Goal: Information Seeking & Learning: Learn about a topic

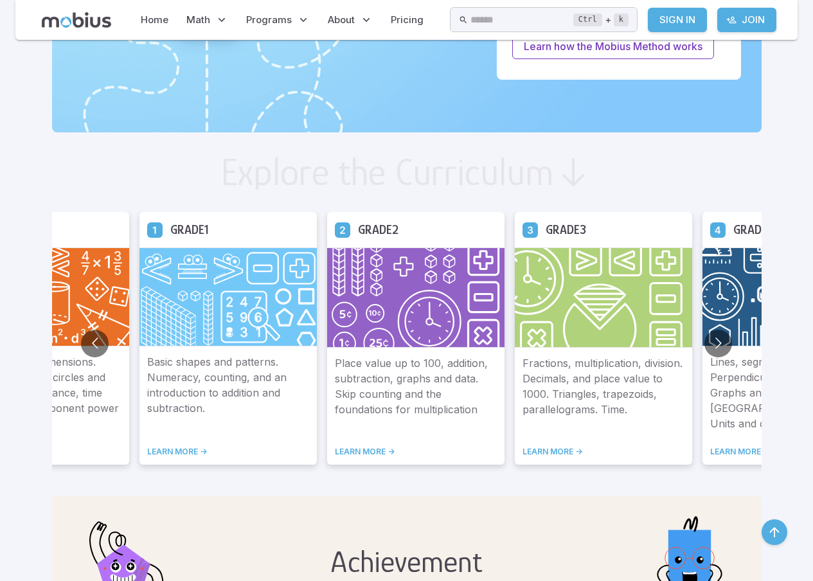
scroll to position [617, 0]
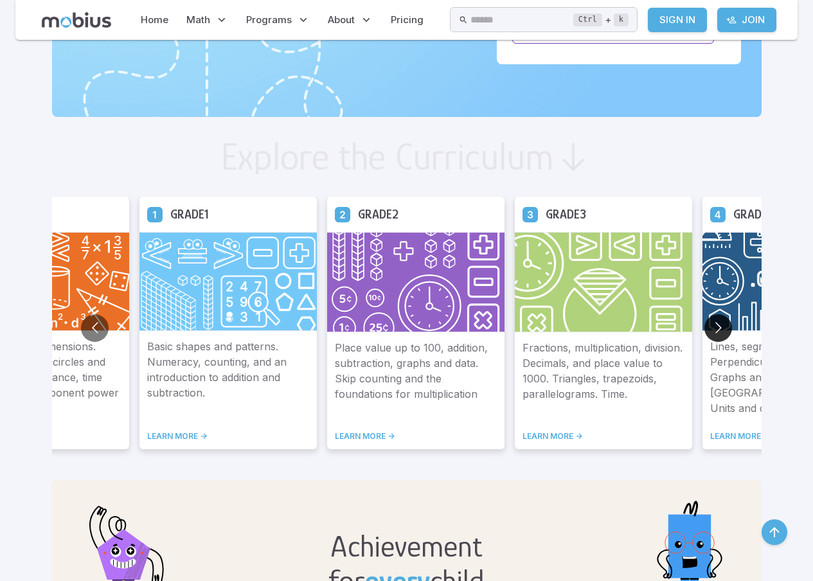
click at [720, 325] on button "Go to next slide" at bounding box center [719, 328] width 28 height 28
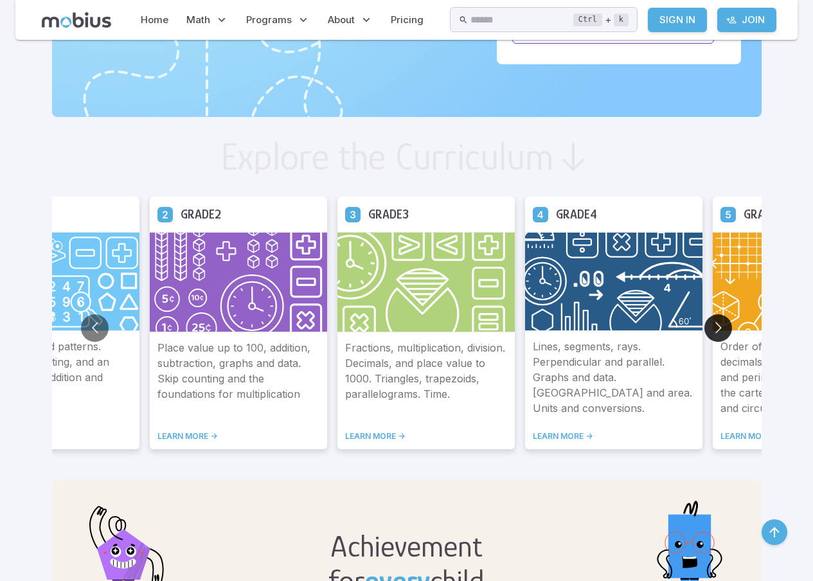
click at [713, 330] on button "Go to next slide" at bounding box center [719, 328] width 28 height 28
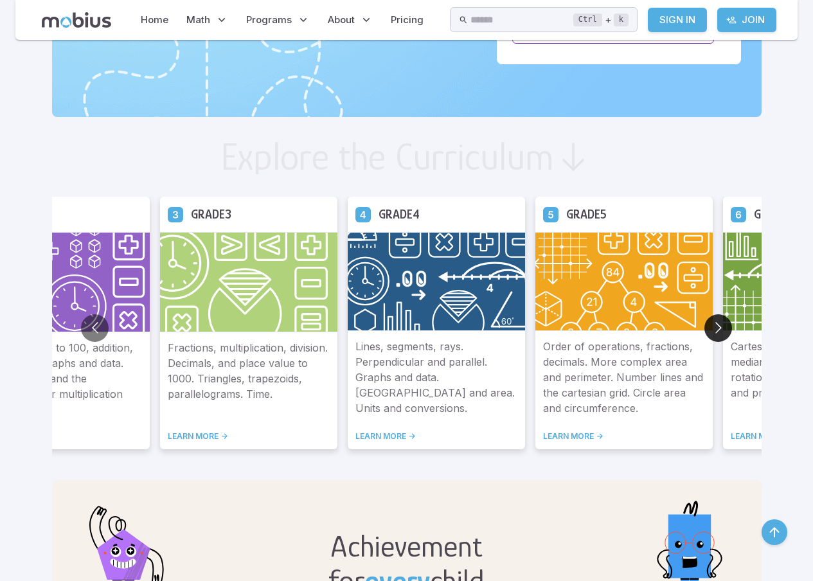
click at [713, 330] on button "Go to next slide" at bounding box center [719, 328] width 28 height 28
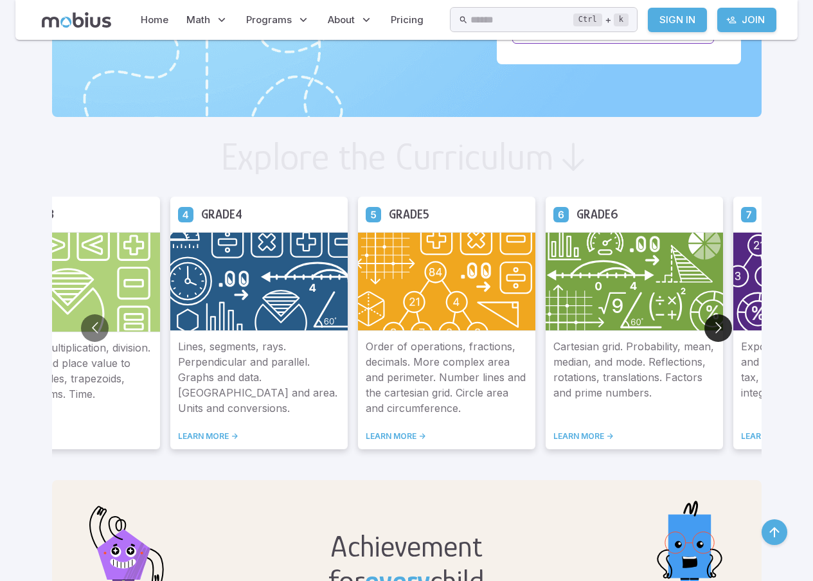
click at [712, 330] on button "Go to next slide" at bounding box center [719, 328] width 28 height 28
click at [710, 330] on button "Go to next slide" at bounding box center [719, 328] width 28 height 28
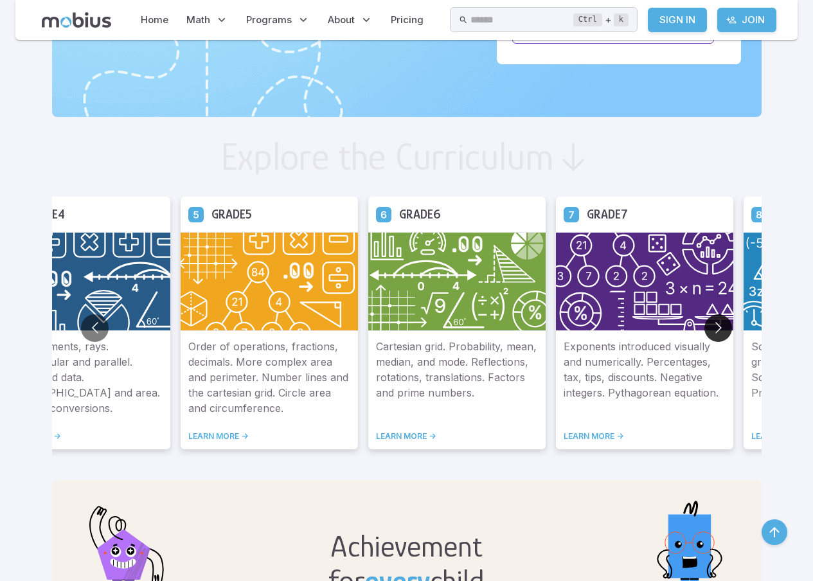
drag, startPoint x: 709, startPoint y: 330, endPoint x: 705, endPoint y: 325, distance: 7.3
click at [708, 327] on button "Go to next slide" at bounding box center [719, 328] width 28 height 28
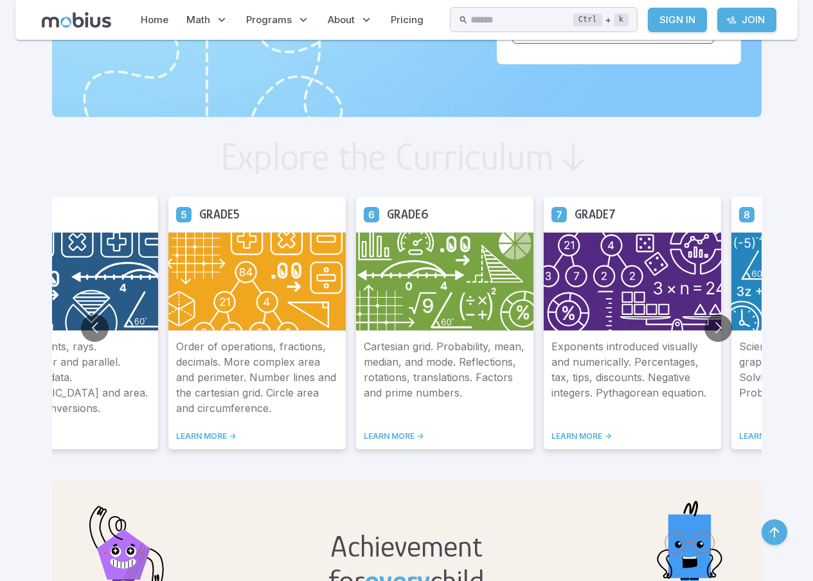
click at [679, 336] on div "Exponents introduced visually and numerically. Percentages, tax, tips, discount…" at bounding box center [632, 390] width 177 height 118
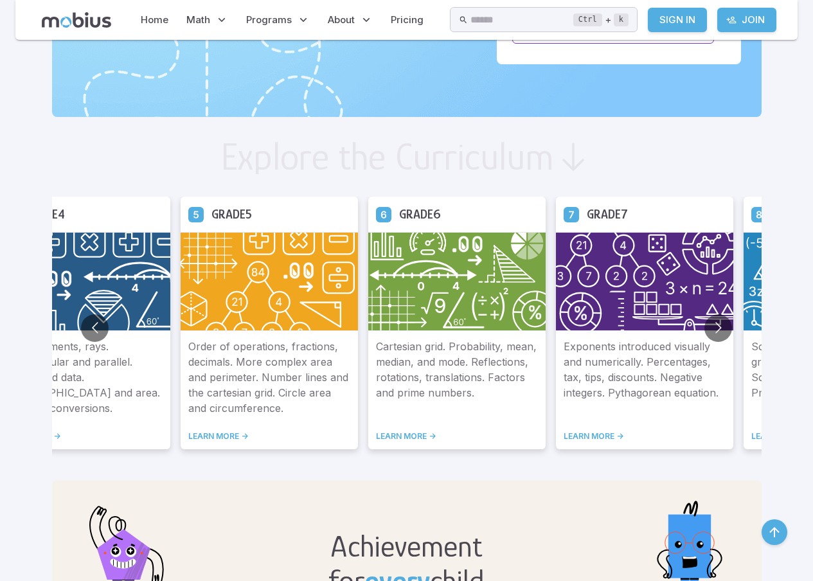
click at [597, 294] on img at bounding box center [644, 281] width 177 height 99
click at [600, 433] on link "LEARN MORE ->" at bounding box center [645, 436] width 162 height 10
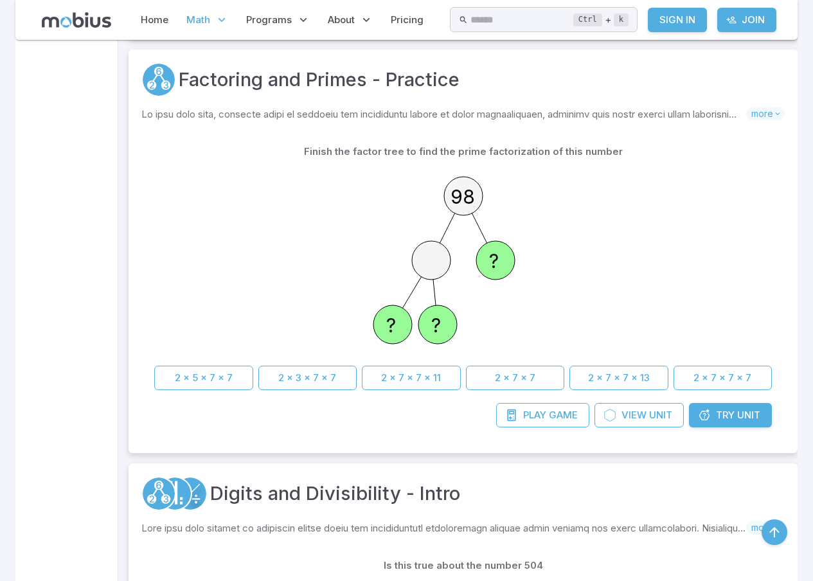
scroll to position [386, 0]
